Goal: Task Accomplishment & Management: Use online tool/utility

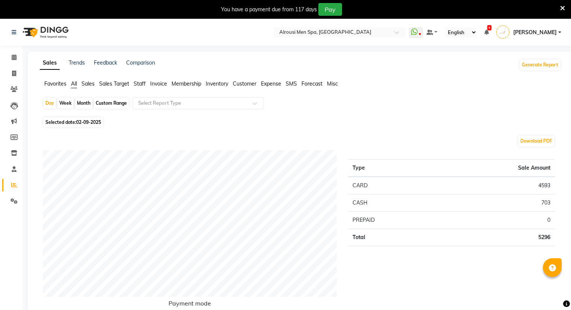
click at [87, 84] on span "Sales" at bounding box center [87, 83] width 13 height 7
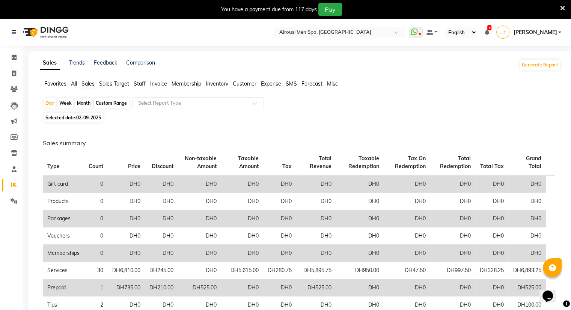
click at [83, 102] on div "Month" at bounding box center [83, 103] width 17 height 11
select select "9"
select select "2025"
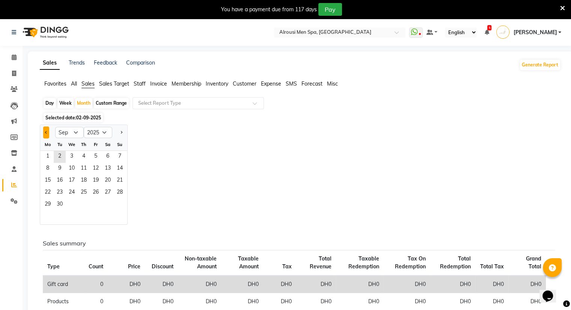
click at [49, 132] on button "Previous month" at bounding box center [46, 132] width 6 height 12
select select "8"
click at [78, 172] on span "7" at bounding box center [84, 169] width 12 height 12
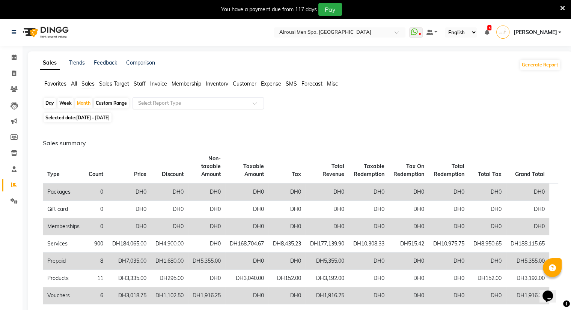
click at [157, 103] on input "text" at bounding box center [191, 103] width 108 height 8
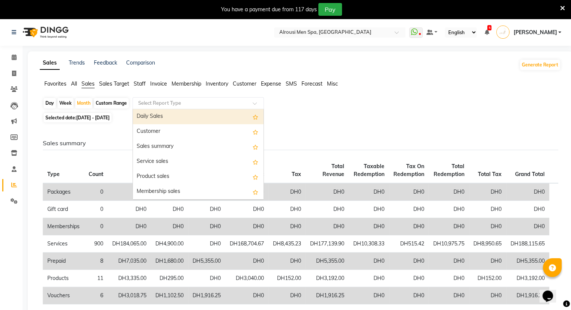
click at [156, 115] on div "Daily Sales" at bounding box center [198, 116] width 131 height 15
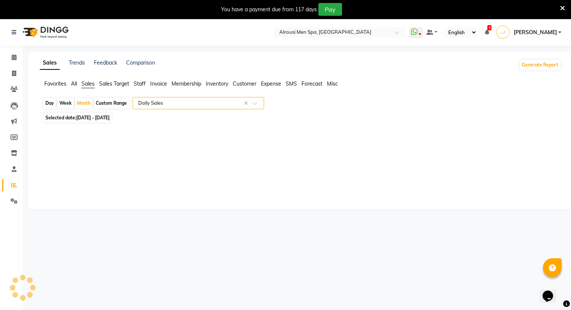
select select "full_report"
select select "csv"
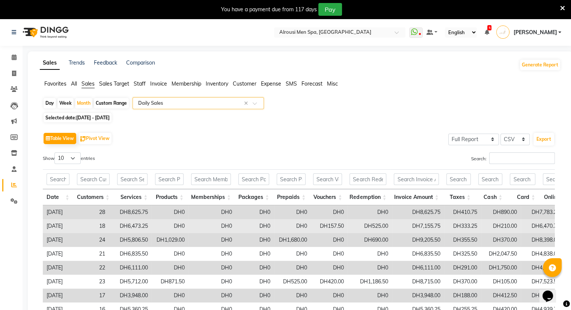
scroll to position [102, 0]
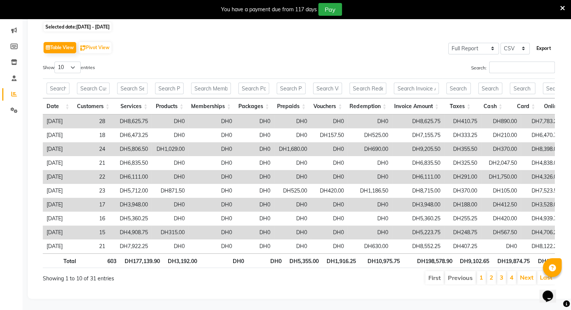
click at [536, 42] on button "Export" at bounding box center [543, 48] width 21 height 13
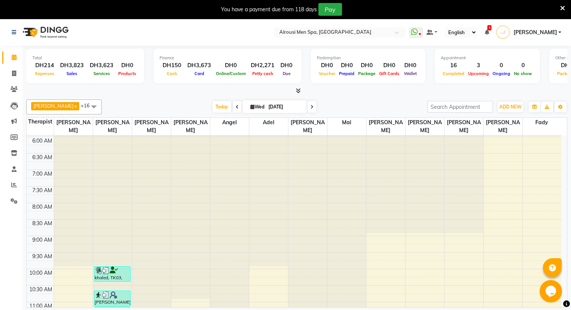
click at [513, 31] on ul "WhatsApp Status ✕ Status: Disconnected Most Recent Message: [DATE] 09:59 PM Rec…" at bounding box center [487, 32] width 156 height 12
click at [512, 30] on ul "WhatsApp Status ✕ Status: Disconnected Most Recent Message: [DATE] 09:59 PM Rec…" at bounding box center [487, 32] width 156 height 12
click at [489, 30] on icon at bounding box center [486, 32] width 5 height 5
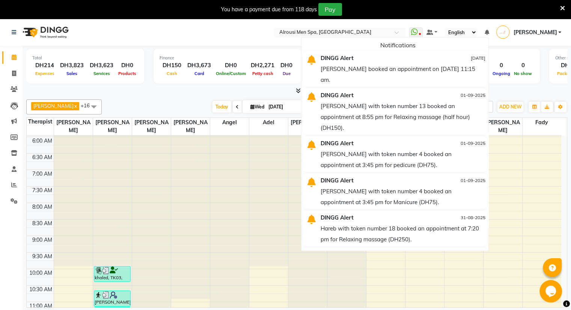
click at [489, 30] on icon at bounding box center [486, 32] width 5 height 5
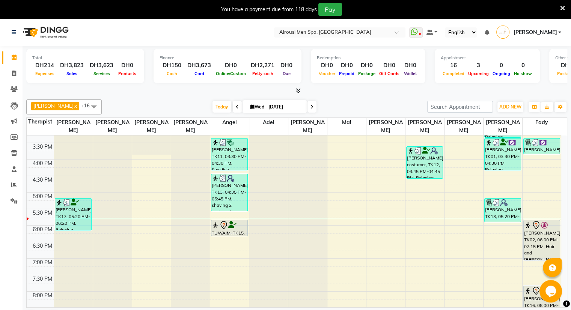
scroll to position [556, 0]
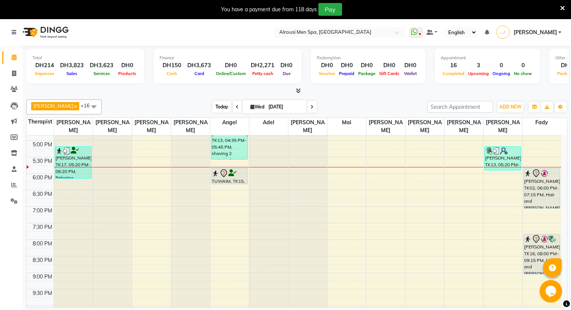
click at [212, 111] on span "Today" at bounding box center [221, 107] width 19 height 12
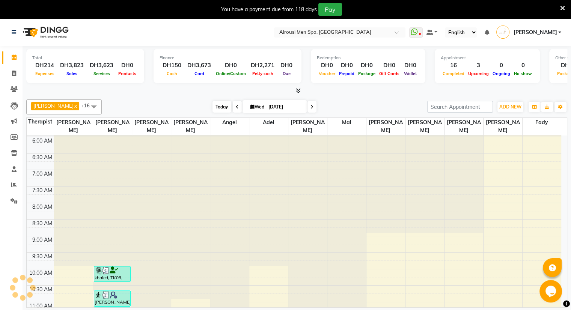
scroll to position [557, 0]
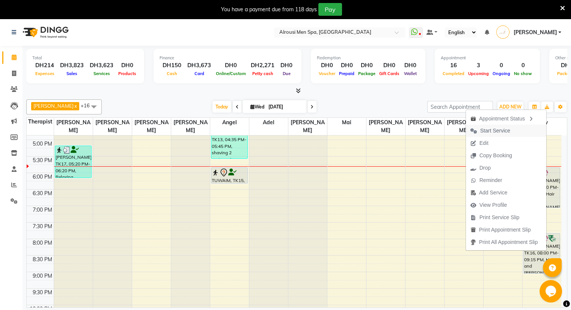
click at [499, 135] on span "Start Service" at bounding box center [490, 131] width 49 height 12
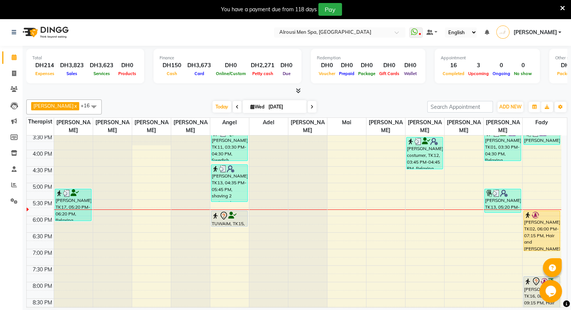
scroll to position [509, 0]
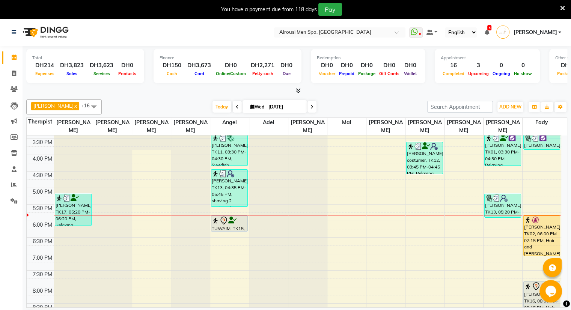
click at [489, 29] on li "5 Notifications DINGG Alert 03-09-2025 Hamad booked an appointment on 03-09-202…" at bounding box center [486, 33] width 5 height 8
click at [489, 31] on icon at bounding box center [486, 32] width 5 height 5
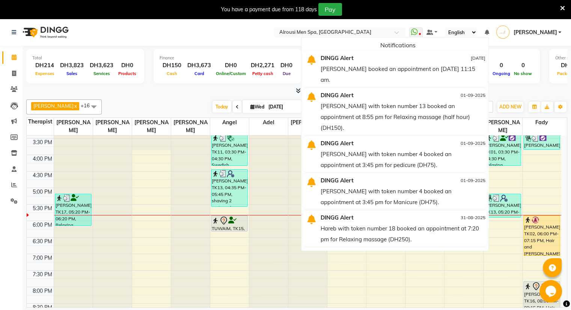
click at [297, 93] on icon at bounding box center [298, 91] width 5 height 6
